Goal: Task Accomplishment & Management: Complete application form

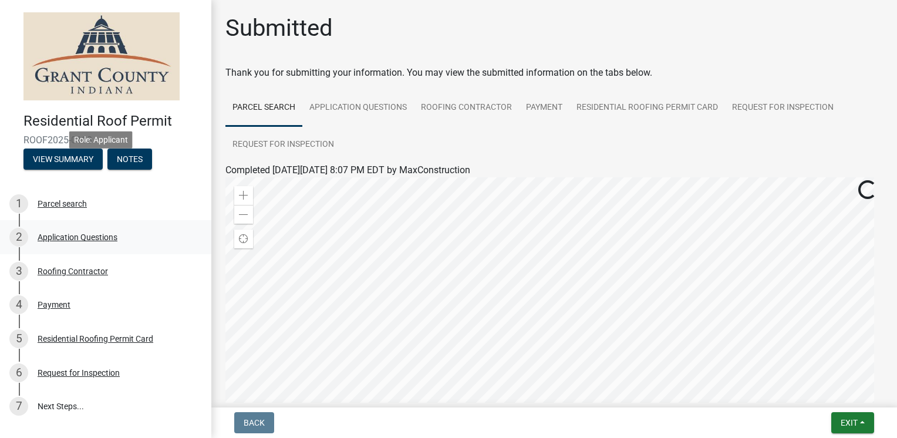
scroll to position [94, 0]
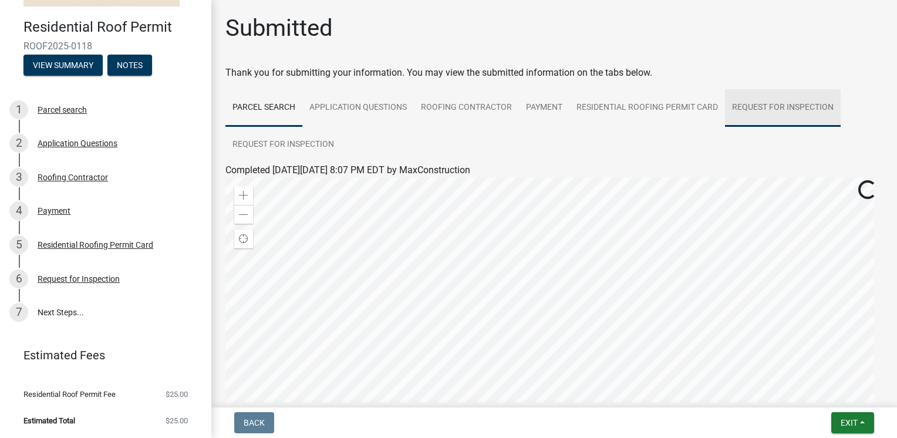
click at [751, 104] on link "Request for Inspection" at bounding box center [783, 108] width 116 height 38
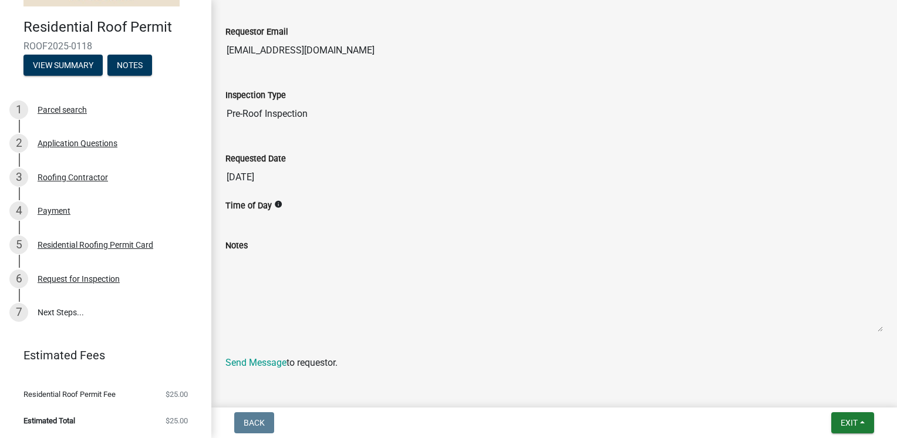
scroll to position [0, 0]
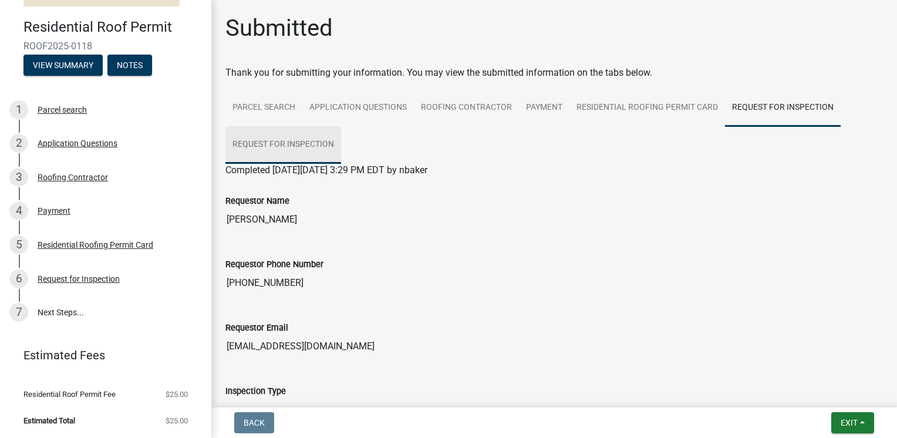
click at [318, 147] on link "Request for Inspection" at bounding box center [283, 145] width 116 height 38
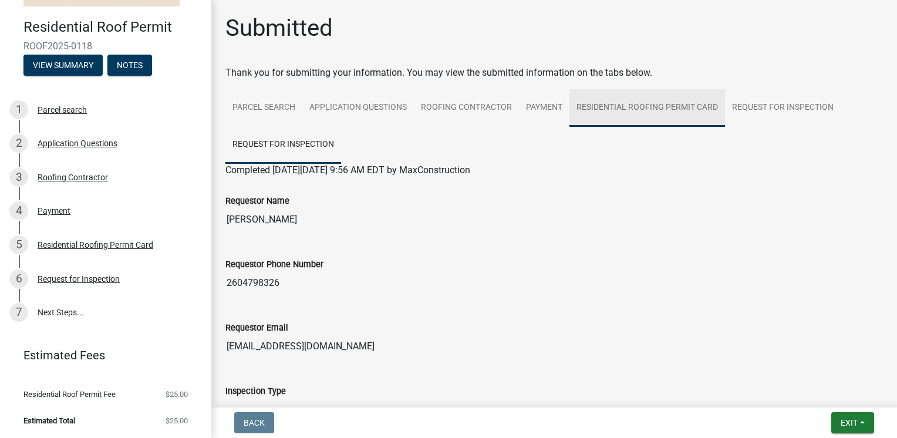
click at [613, 109] on link "Residential Roofing Permit Card" at bounding box center [647, 108] width 156 height 38
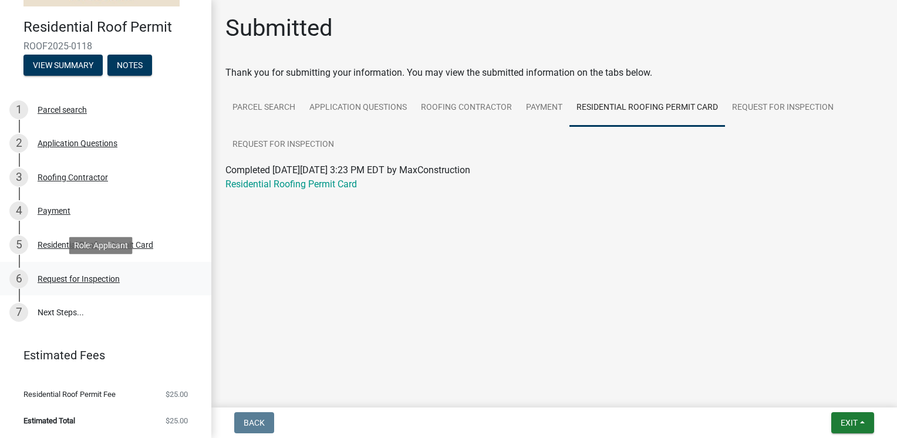
click at [99, 278] on div "Request for Inspection" at bounding box center [79, 279] width 82 height 8
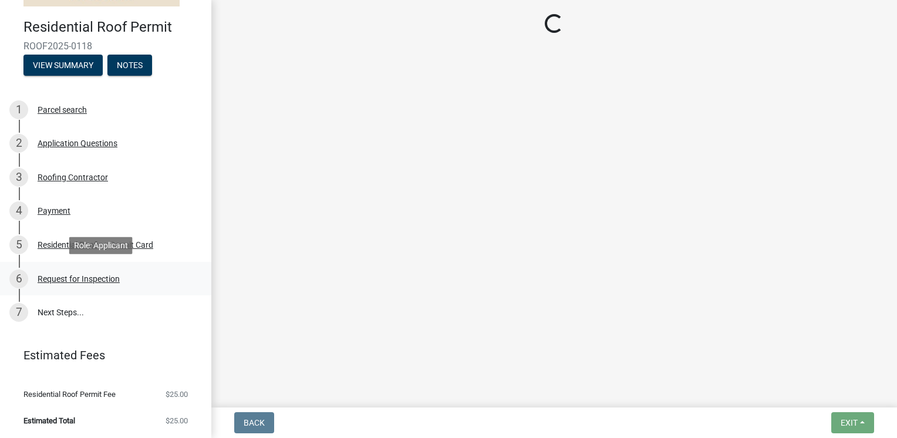
select select "49101b90-ec6f-4600-869b-82a4ca12f2b9"
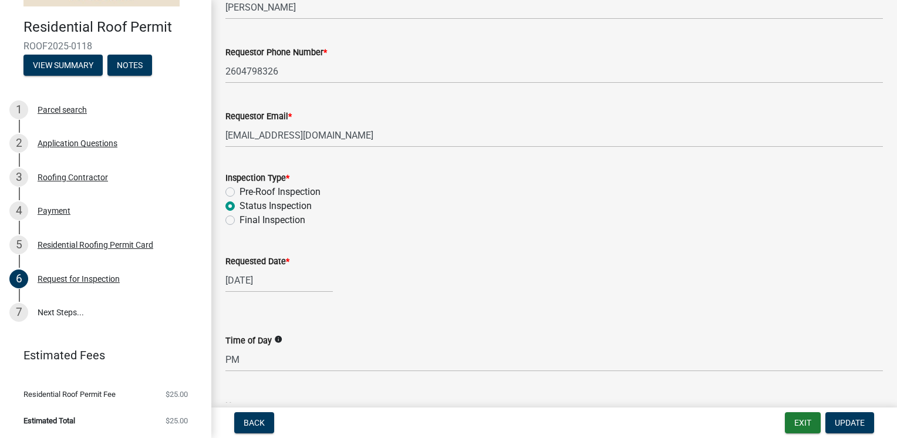
scroll to position [109, 0]
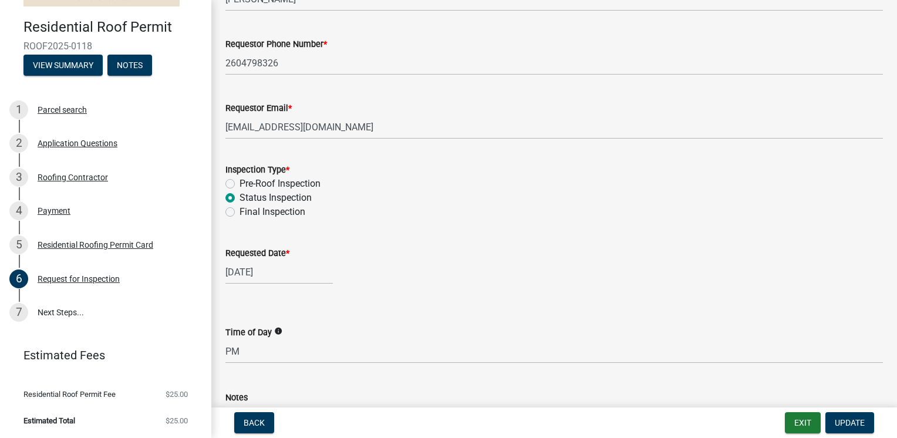
click at [239, 214] on label "Final Inspection" at bounding box center [272, 212] width 66 height 14
click at [239, 212] on input "Final Inspection" at bounding box center [243, 209] width 8 height 8
radio input "true"
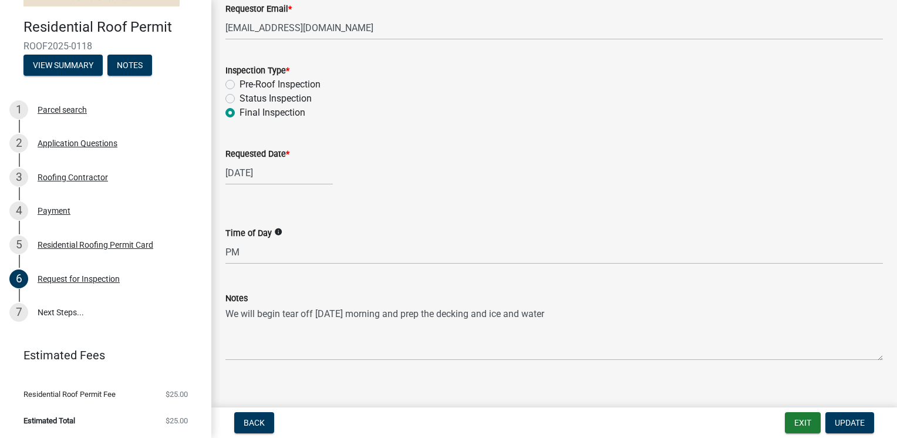
scroll to position [221, 0]
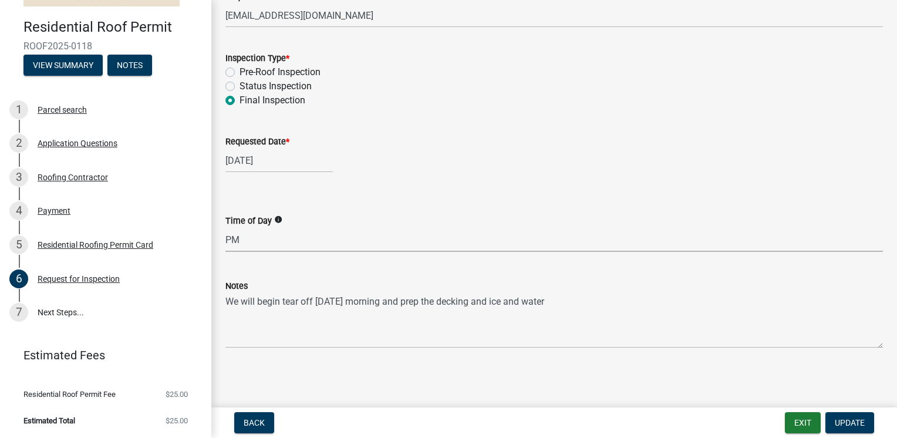
click at [258, 236] on select "Select Item... AM PM Anytime" at bounding box center [553, 240] width 657 height 24
click at [225, 228] on select "Select Item... AM PM Anytime" at bounding box center [553, 240] width 657 height 24
select select "b295104e-8323-4e41-b57e-5e62d3e6ae0f"
click at [852, 419] on span "Update" at bounding box center [850, 422] width 30 height 9
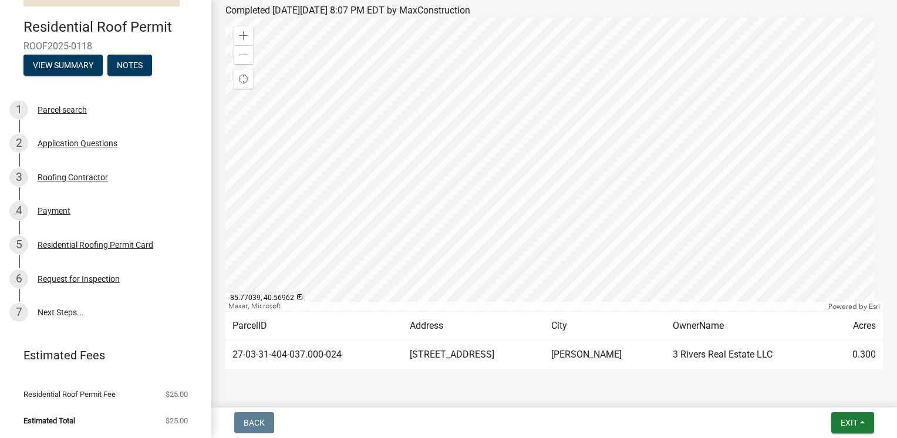
scroll to position [160, 0]
